Goal: Transaction & Acquisition: Book appointment/travel/reservation

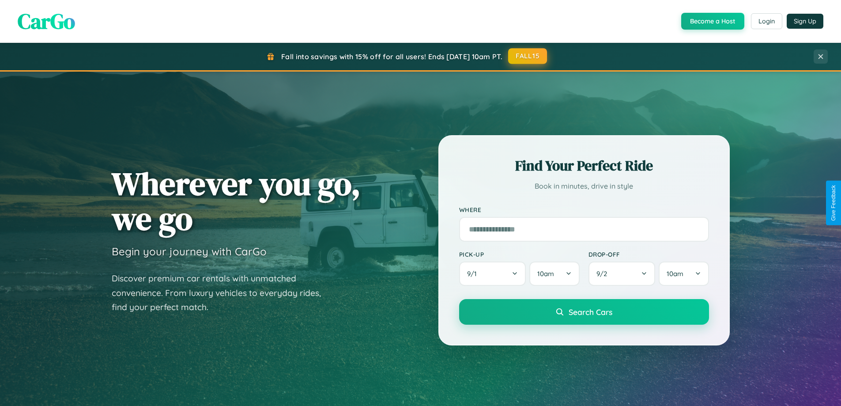
click at [528, 56] on button "FALL15" at bounding box center [527, 56] width 39 height 16
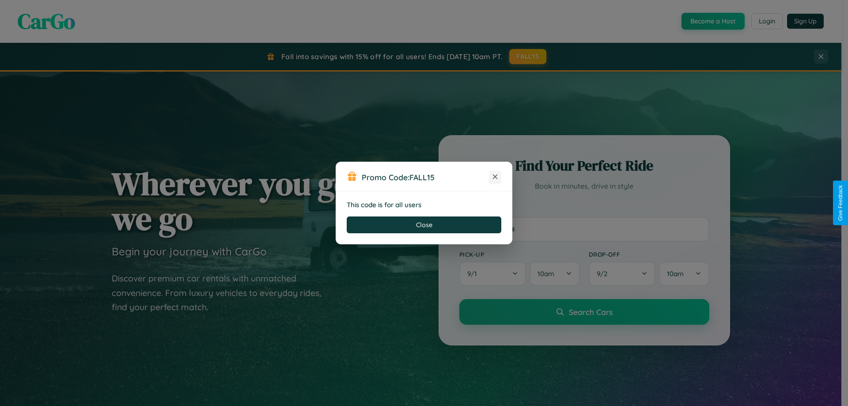
click at [495, 177] on icon at bounding box center [495, 176] width 9 height 9
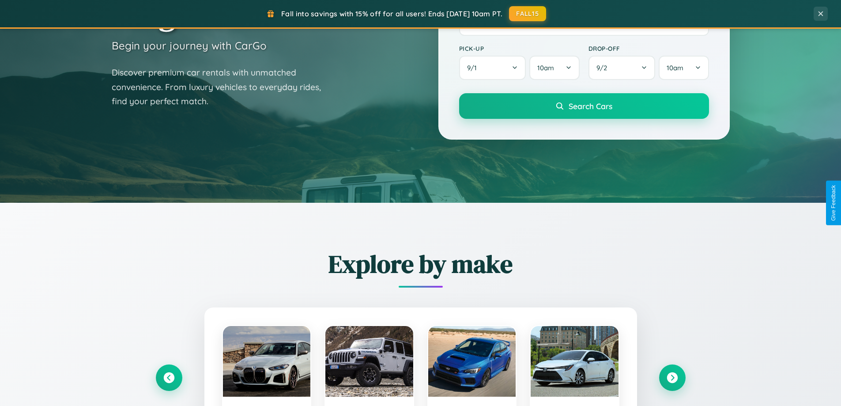
scroll to position [608, 0]
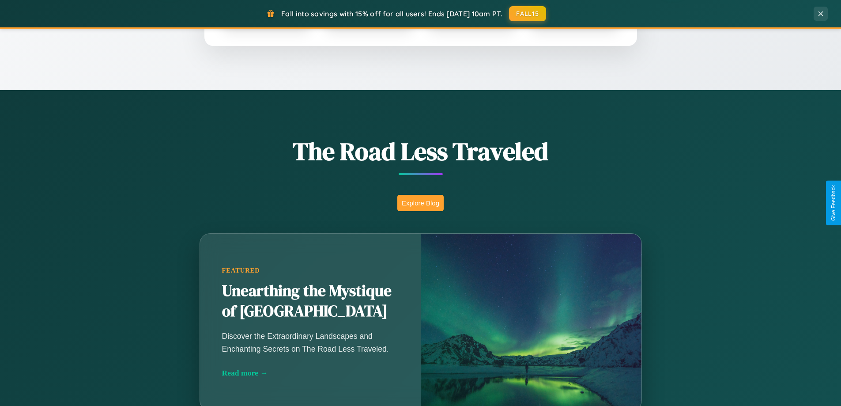
click at [420, 203] on button "Explore Blog" at bounding box center [421, 203] width 46 height 16
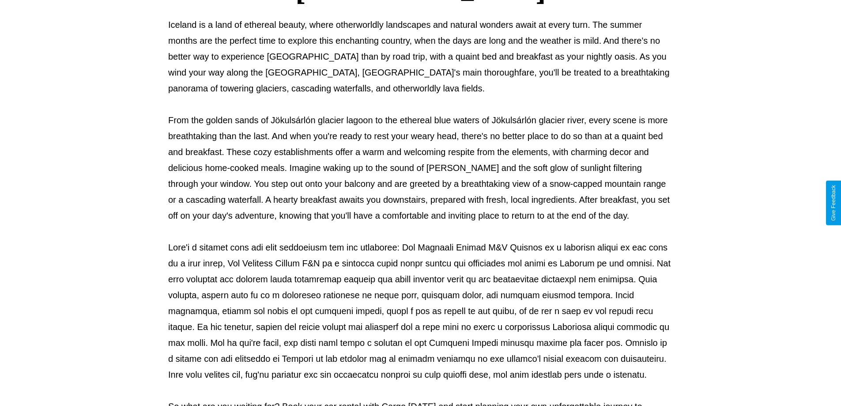
scroll to position [286, 0]
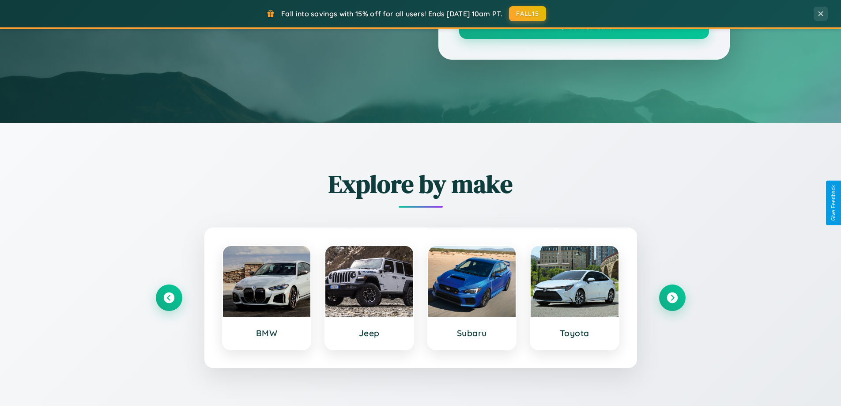
scroll to position [608, 0]
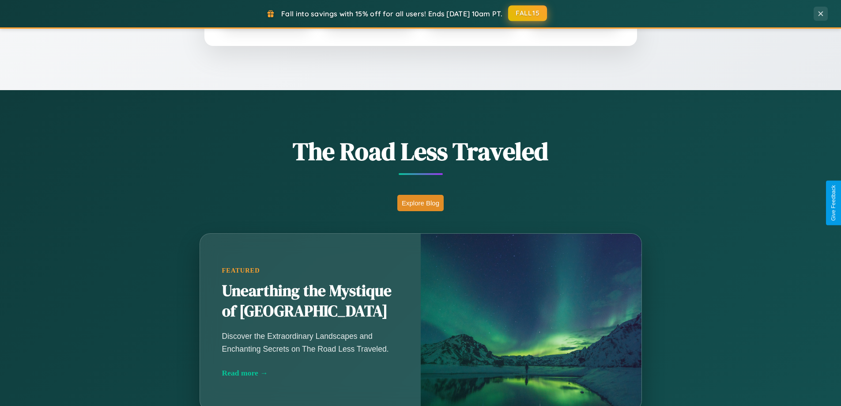
click at [528, 13] on button "FALL15" at bounding box center [527, 13] width 39 height 16
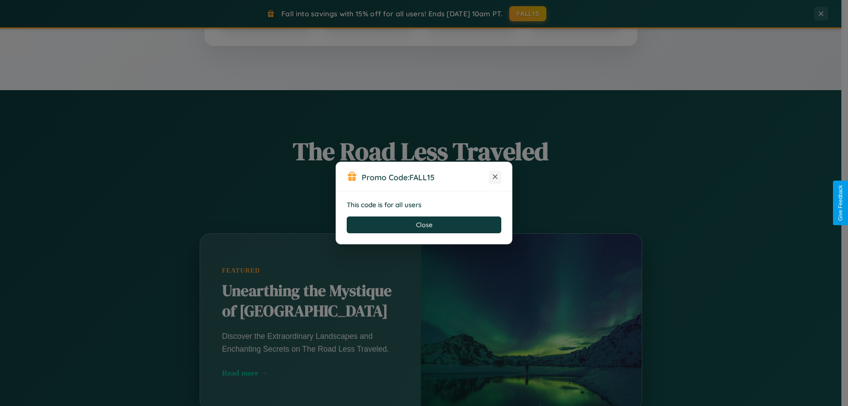
click at [495, 177] on icon at bounding box center [495, 176] width 9 height 9
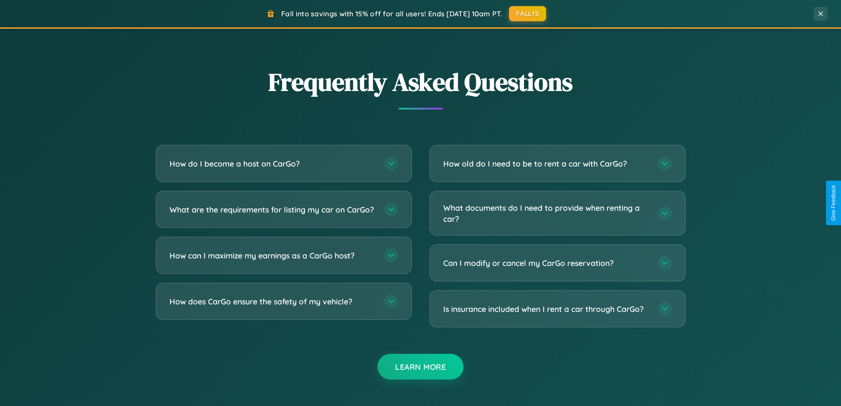
scroll to position [1700, 0]
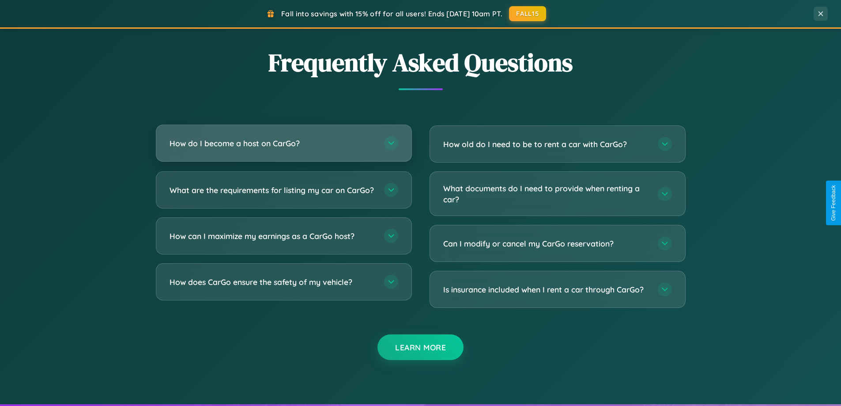
click at [284, 143] on h3 "How do I become a host on CarGo?" at bounding box center [273, 143] width 206 height 11
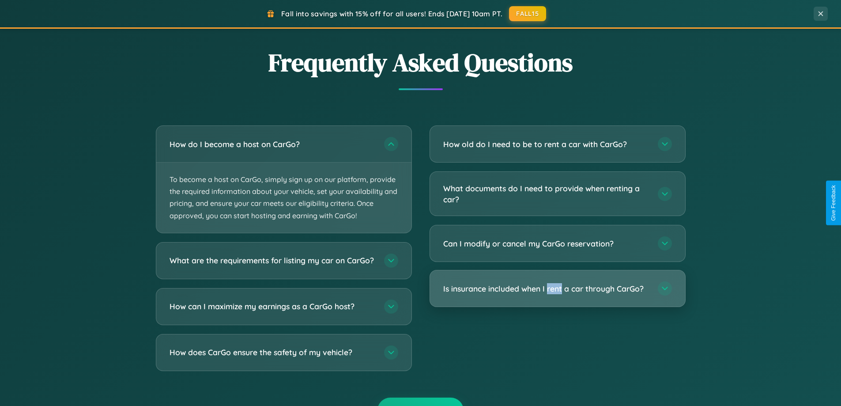
click at [557, 289] on h3 "Is insurance included when I rent a car through CarGo?" at bounding box center [546, 288] width 206 height 11
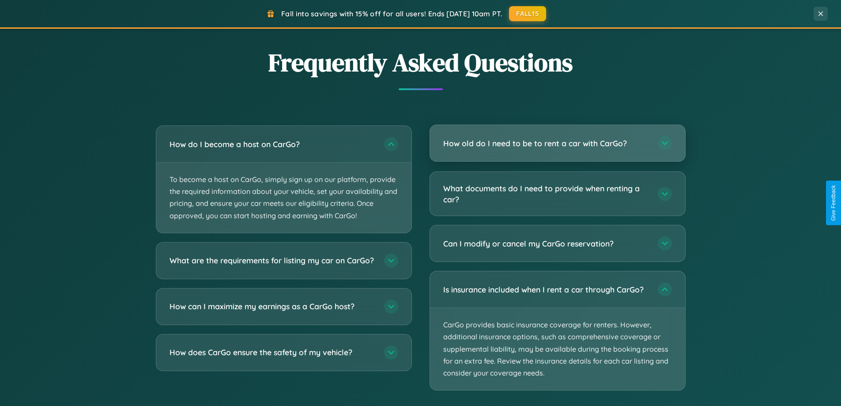
click at [557, 143] on h3 "How old do I need to be to rent a car with CarGo?" at bounding box center [546, 143] width 206 height 11
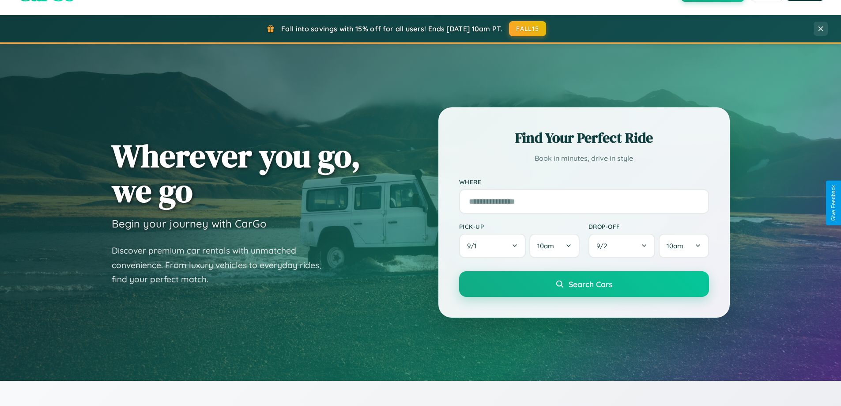
scroll to position [26, 0]
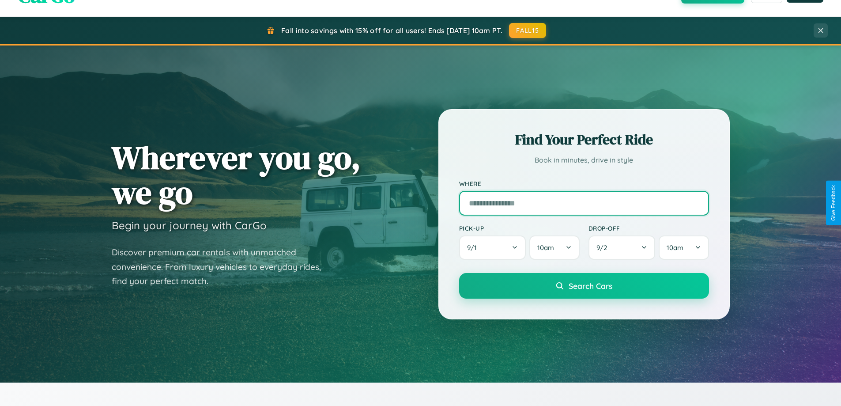
click at [584, 203] on input "text" at bounding box center [584, 203] width 250 height 25
type input "**********"
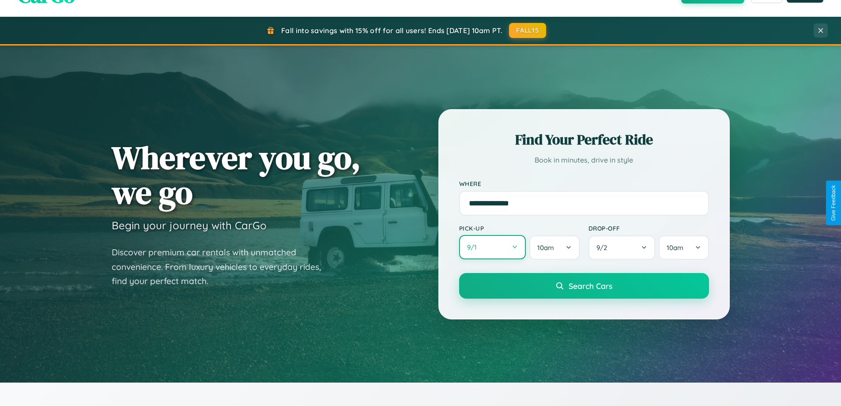
click at [492, 247] on button "9 / 1" at bounding box center [492, 247] width 67 height 24
select select "*"
select select "****"
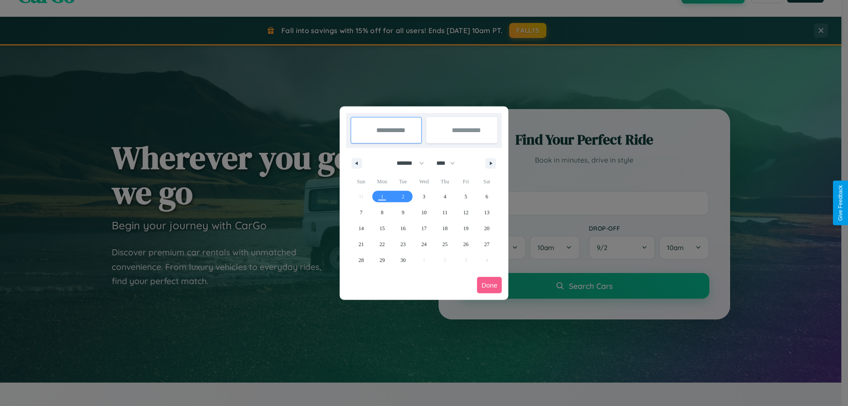
drag, startPoint x: 406, startPoint y: 163, endPoint x: 424, endPoint y: 177, distance: 22.6
click at [406, 163] on select "******* ******** ***** ***** *** **** **** ****** ********* ******* ******** **…" at bounding box center [409, 163] width 38 height 15
select select "*"
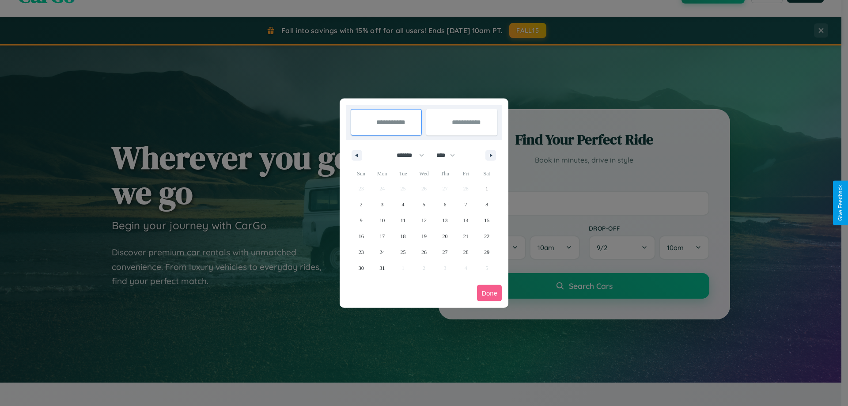
click at [450, 155] on select "**** **** **** **** **** **** **** **** **** **** **** **** **** **** **** ****…" at bounding box center [445, 155] width 27 height 15
select select "****"
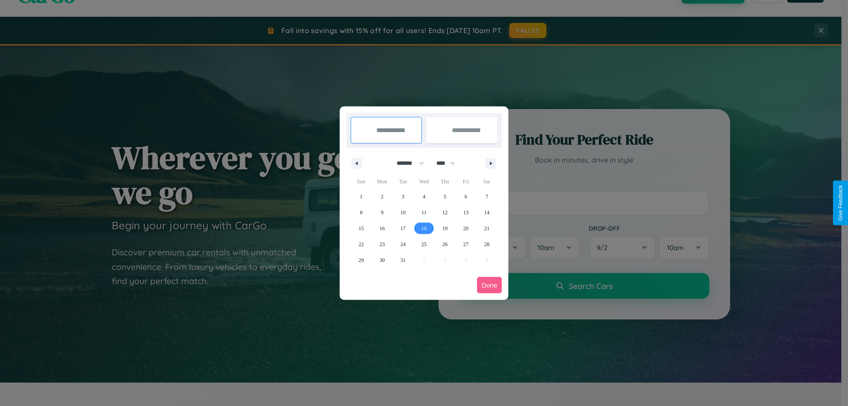
click at [424, 228] on span "18" at bounding box center [423, 228] width 5 height 16
type input "**********"
click at [487, 244] on span "28" at bounding box center [486, 244] width 5 height 16
type input "**********"
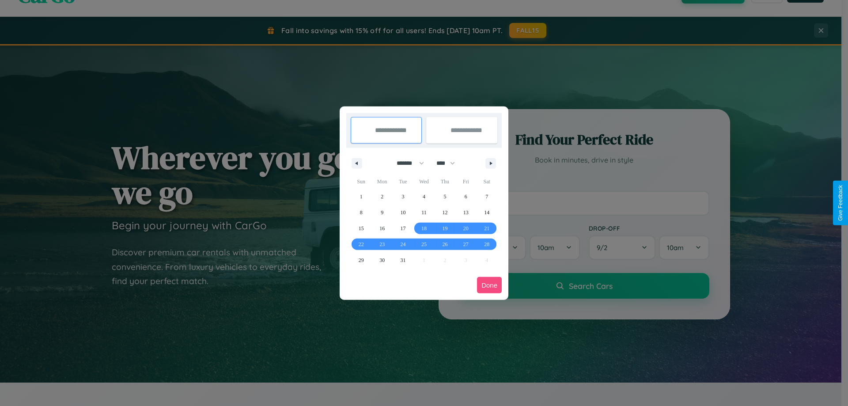
click at [489, 285] on button "Done" at bounding box center [489, 285] width 25 height 16
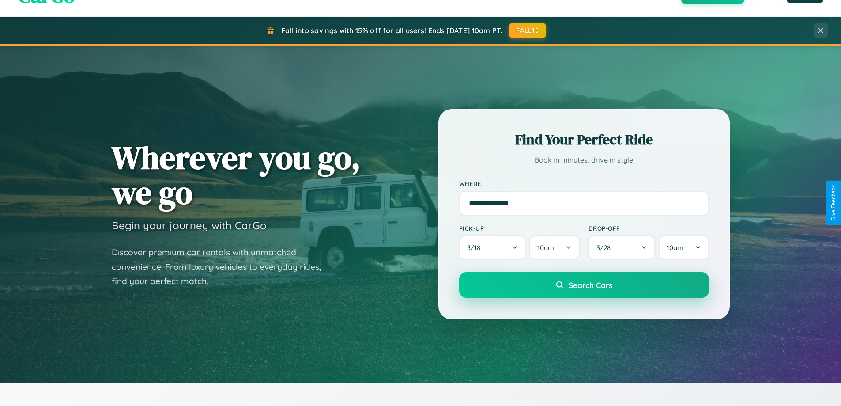
click at [584, 285] on span "Search Cars" at bounding box center [591, 285] width 44 height 10
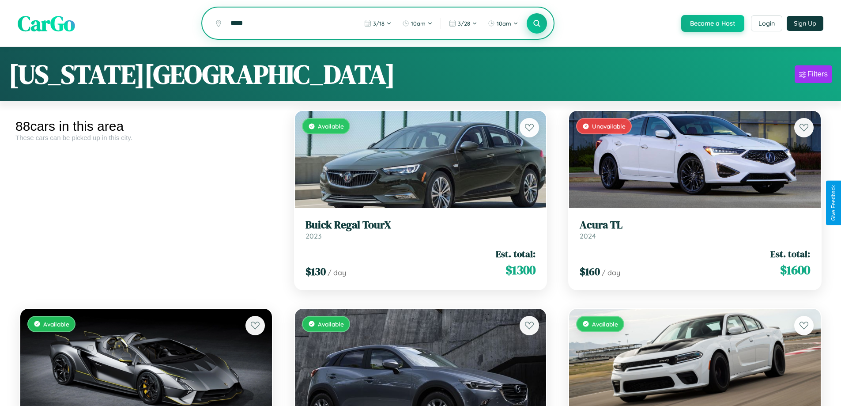
click at [537, 24] on icon at bounding box center [537, 23] width 8 height 8
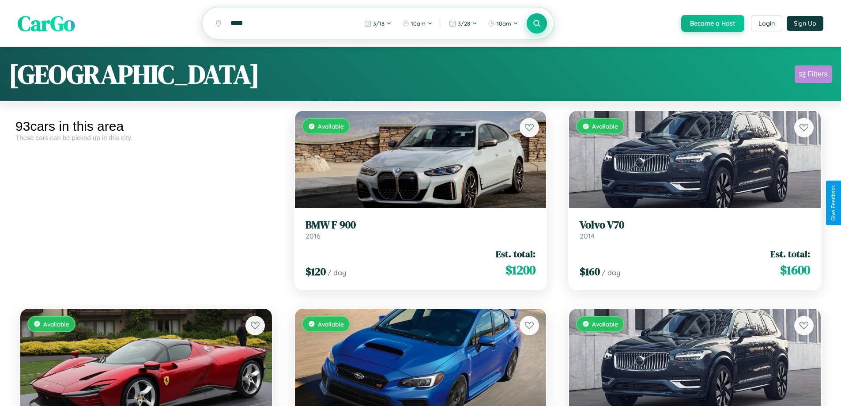
click at [814, 76] on div "Filters" at bounding box center [818, 74] width 20 height 9
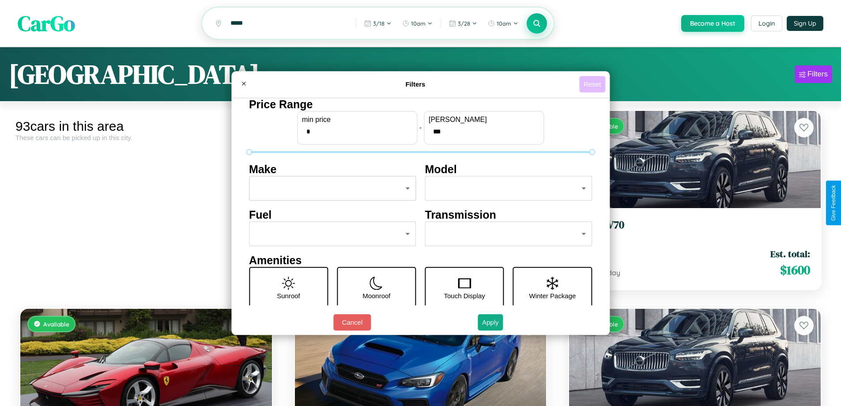
click at [594, 84] on button "Reset" at bounding box center [592, 84] width 26 height 16
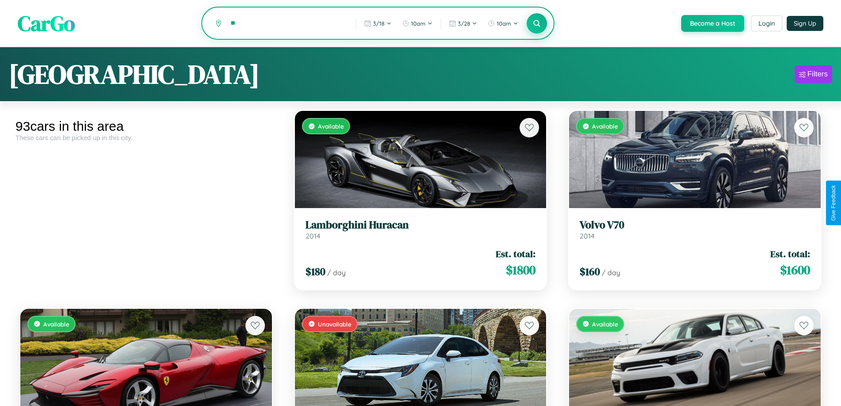
type input "*"
type input "****"
click at [537, 24] on icon at bounding box center [537, 23] width 8 height 8
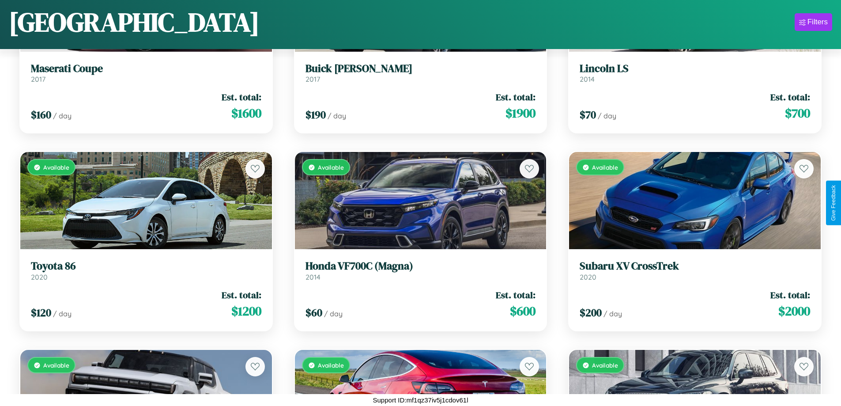
scroll to position [4278, 0]
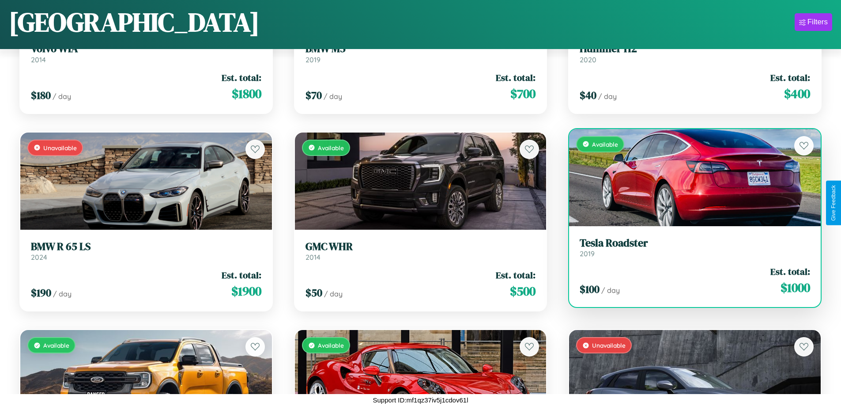
click at [689, 280] on div "$ 100 / day Est. total: $ 1000" at bounding box center [695, 280] width 231 height 31
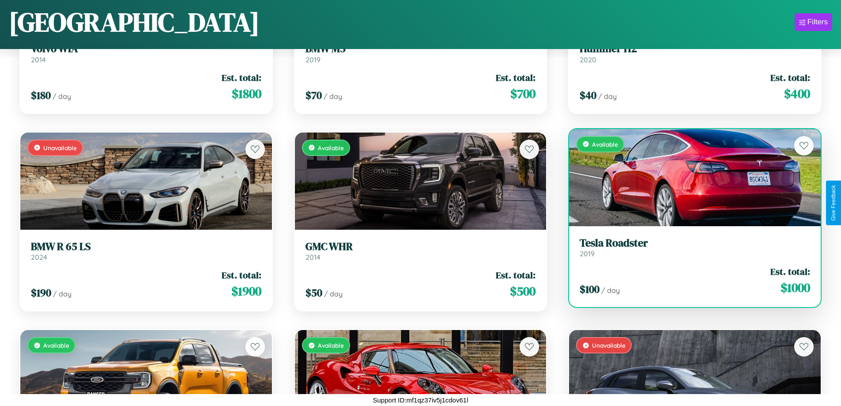
click at [689, 280] on div "$ 100 / day Est. total: $ 1000" at bounding box center [695, 280] width 231 height 31
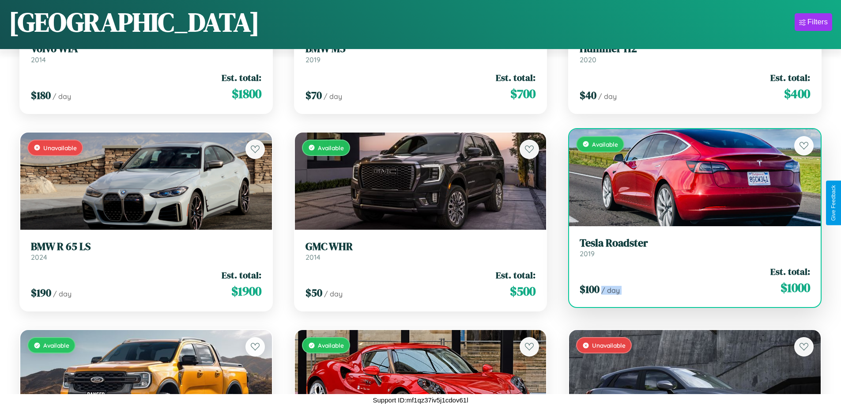
click at [689, 280] on div "$ 100 / day Est. total: $ 1000" at bounding box center [695, 280] width 231 height 31
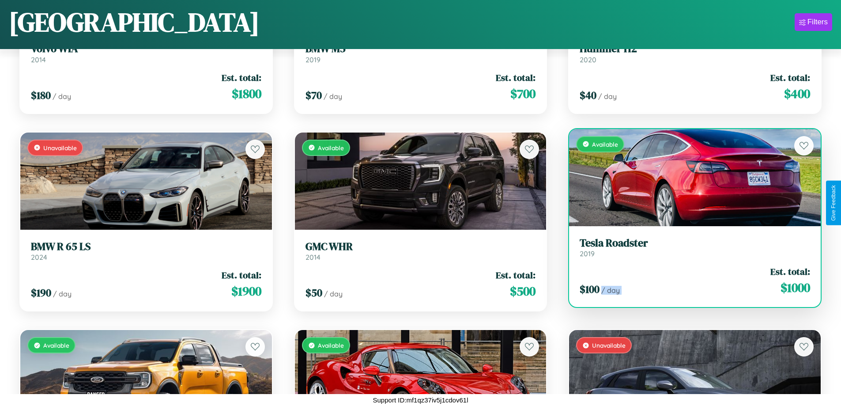
click at [689, 280] on div "$ 100 / day Est. total: $ 1000" at bounding box center [695, 280] width 231 height 31
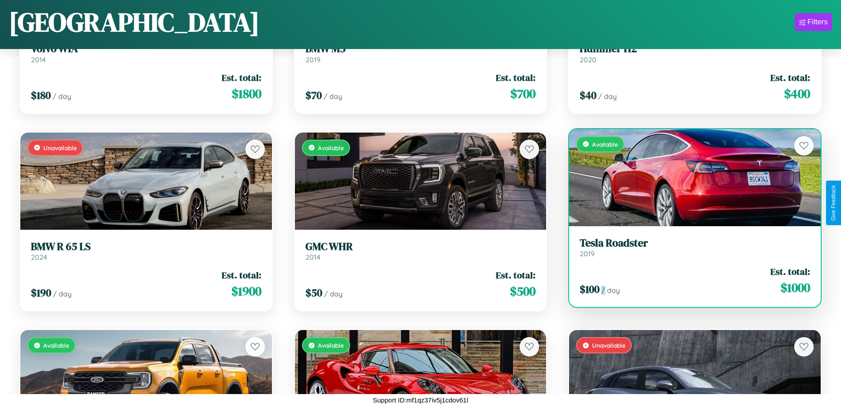
click at [689, 280] on div "$ 100 / day Est. total: $ 1000" at bounding box center [695, 280] width 231 height 31
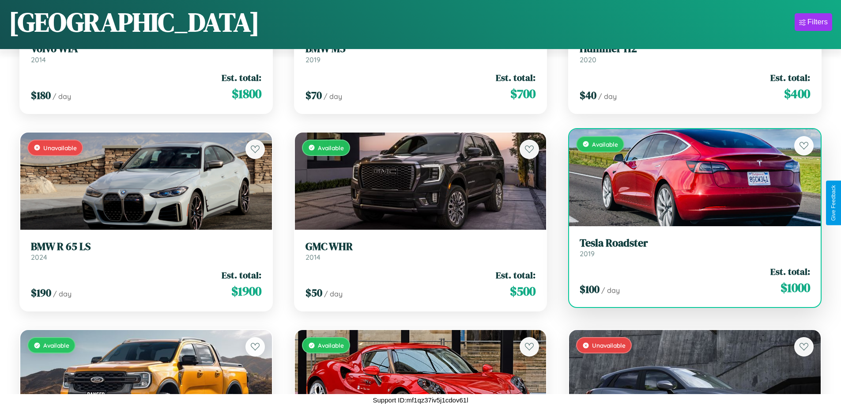
click at [689, 247] on h3 "Tesla Roadster" at bounding box center [695, 243] width 231 height 13
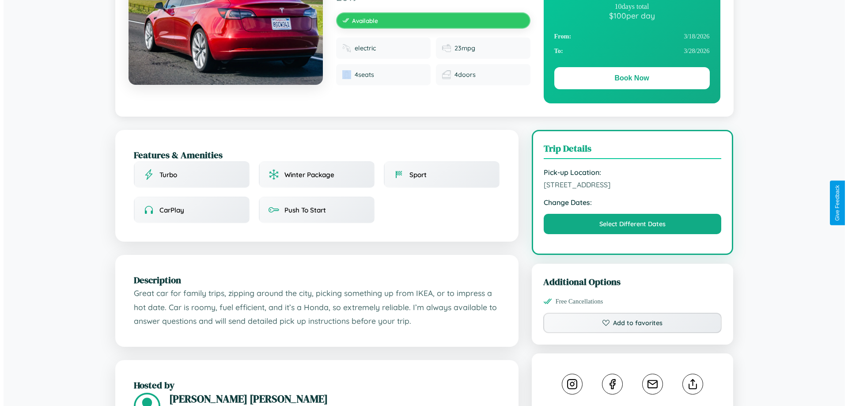
scroll to position [229, 0]
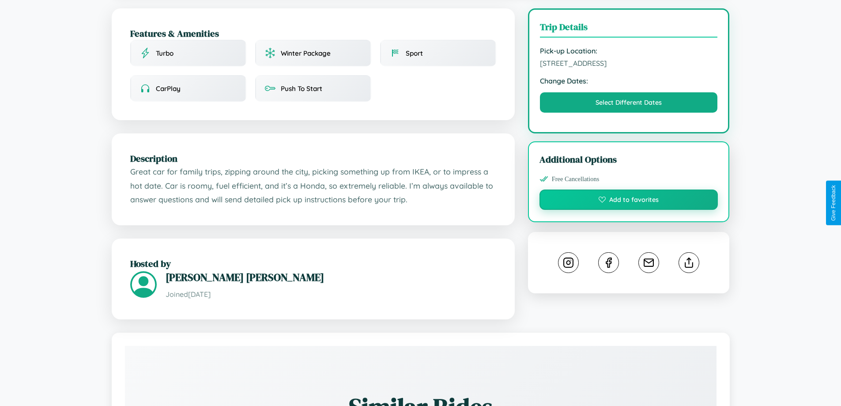
click at [629, 201] on button "Add to favorites" at bounding box center [629, 199] width 179 height 20
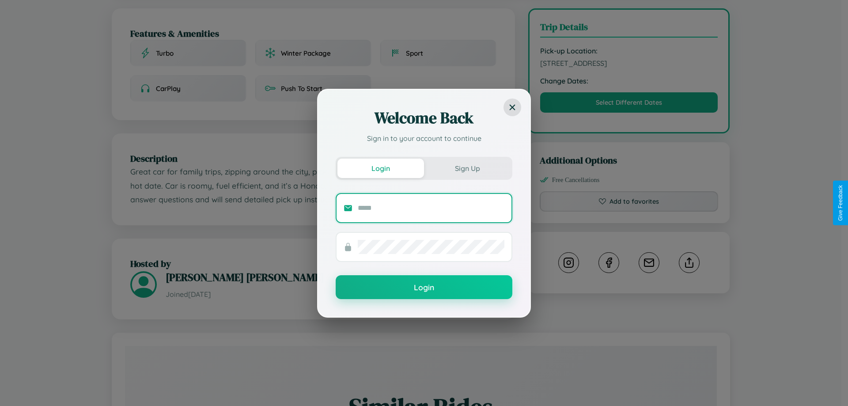
click at [431, 208] on input "text" at bounding box center [431, 208] width 147 height 14
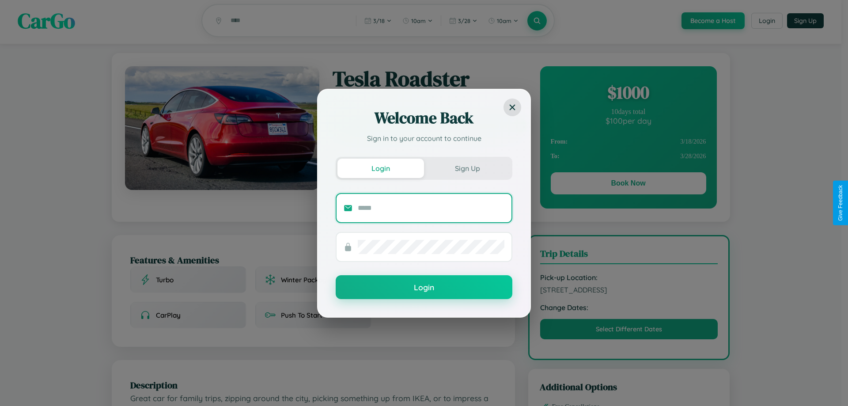
scroll to position [0, 0]
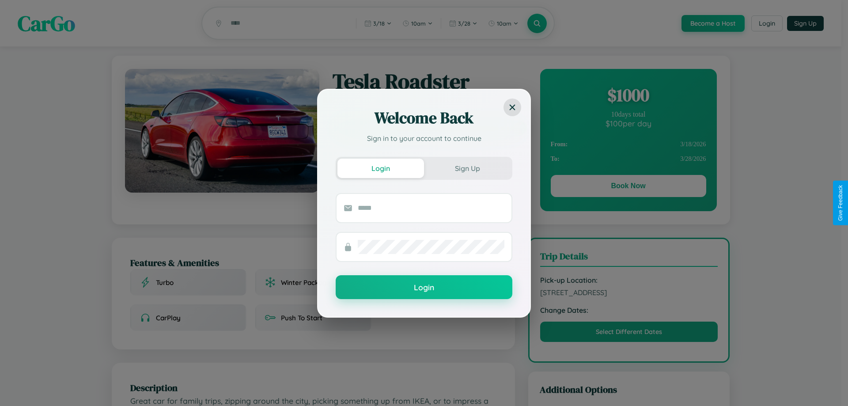
click at [628, 187] on div "Welcome Back Sign in to your account to continue Login Sign Up Login" at bounding box center [424, 203] width 848 height 406
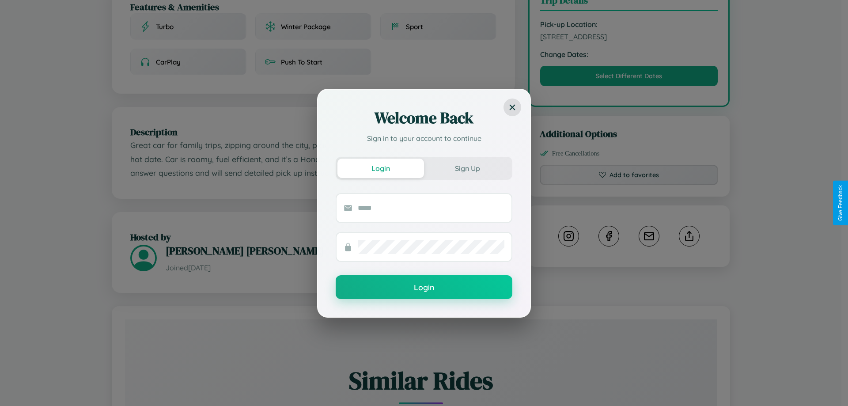
scroll to position [518, 0]
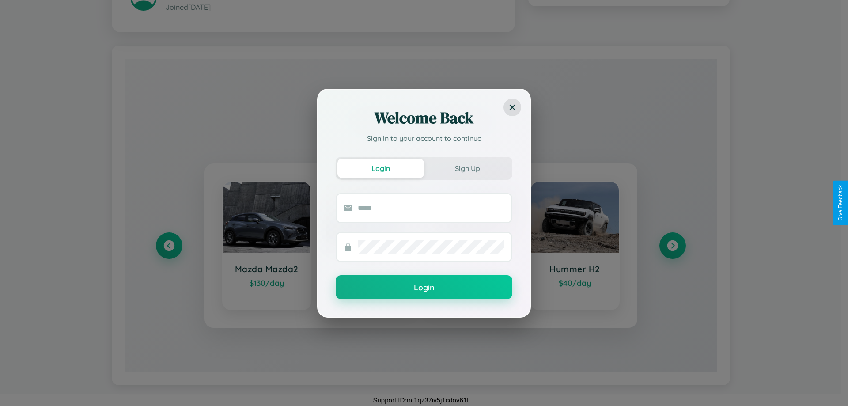
click at [672, 245] on div "Welcome Back Sign in to your account to continue Login Sign Up Login" at bounding box center [424, 203] width 848 height 406
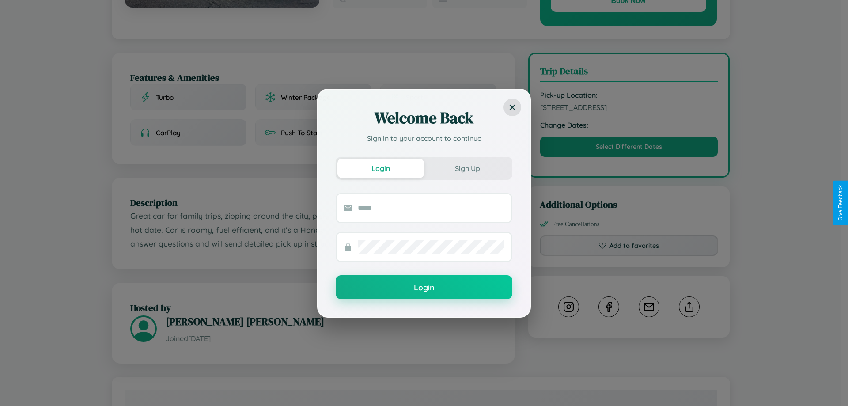
scroll to position [0, 0]
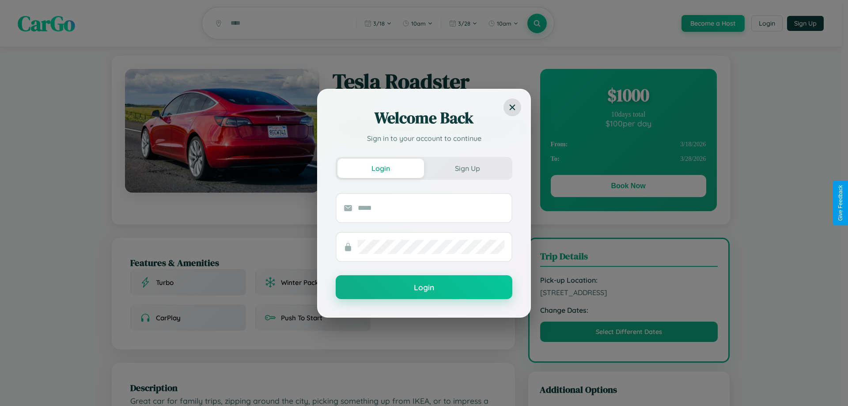
click at [628, 187] on div "Welcome Back Sign in to your account to continue Login Sign Up Login" at bounding box center [424, 203] width 848 height 406
